Goal: Information Seeking & Learning: Learn about a topic

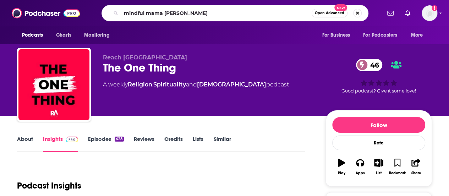
type input "mindful mama podcast"
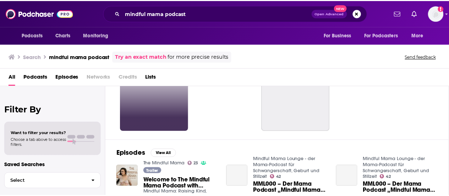
scroll to position [77, 0]
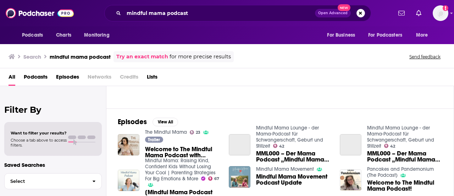
click at [157, 152] on span "Welcome to The Mindful Mama Podcast with [PERSON_NAME]" at bounding box center [182, 152] width 75 height 12
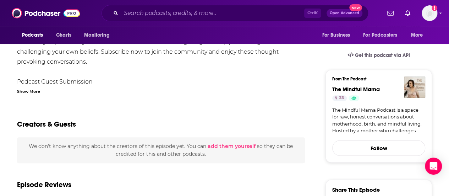
scroll to position [292, 0]
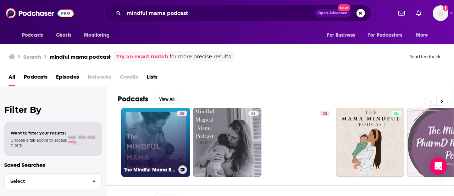
click at [158, 149] on link "38 The Mindful Mama Birth Podcast" at bounding box center [155, 142] width 69 height 69
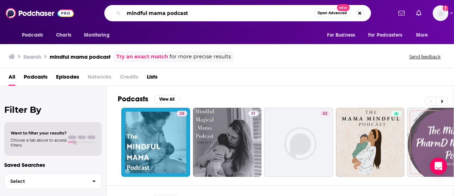
drag, startPoint x: 193, startPoint y: 18, endPoint x: 104, endPoint y: 9, distance: 89.9
click at [105, 10] on div "mindful mama podcast Open Advanced New" at bounding box center [237, 13] width 267 height 16
type input "[PERSON_NAME]"
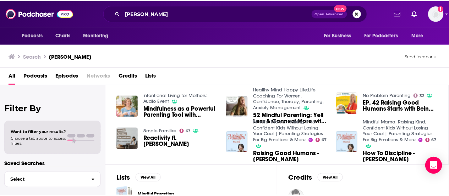
scroll to position [235, 0]
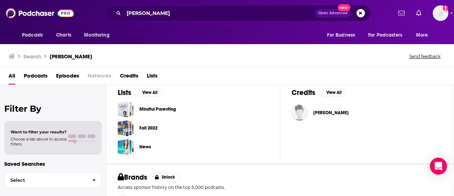
click at [326, 111] on span "[PERSON_NAME]" at bounding box center [330, 113] width 35 height 6
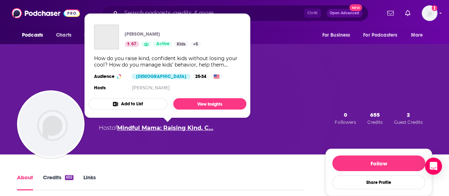
click at [150, 129] on link "Mindful Mama: Raising Kind, C…" at bounding box center [165, 127] width 96 height 7
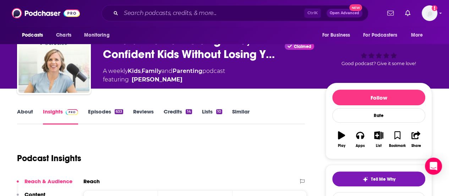
scroll to position [20, 0]
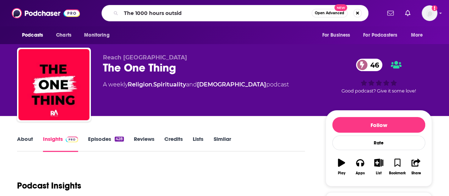
type input "The 1000 hours outside"
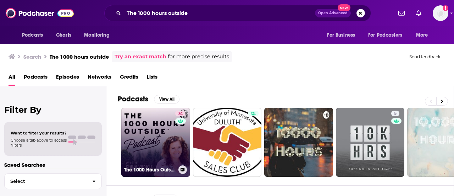
click at [142, 134] on link "74 The 1000 Hours Outside Podcast" at bounding box center [155, 142] width 69 height 69
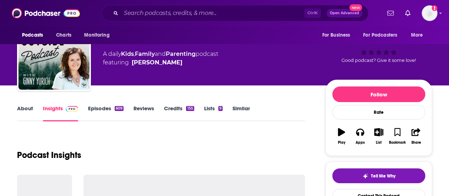
scroll to position [30, 0]
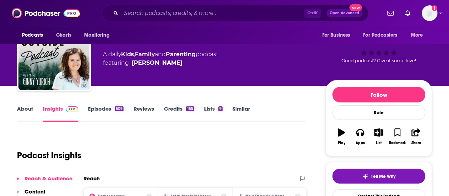
click at [31, 109] on link "About" at bounding box center [25, 113] width 16 height 16
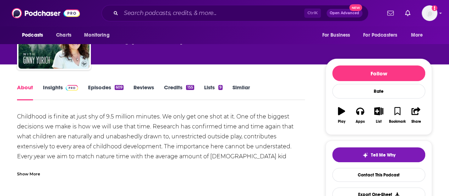
scroll to position [52, 0]
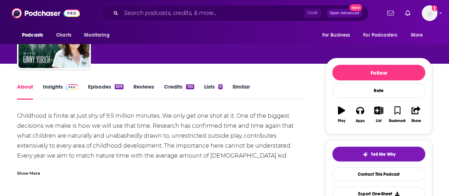
click at [57, 89] on link "Insights" at bounding box center [60, 91] width 35 height 16
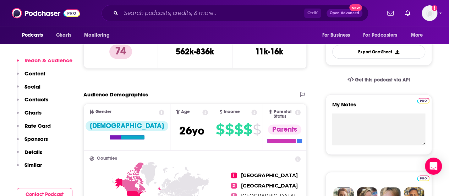
scroll to position [193, 0]
